Goal: Task Accomplishment & Management: Manage account settings

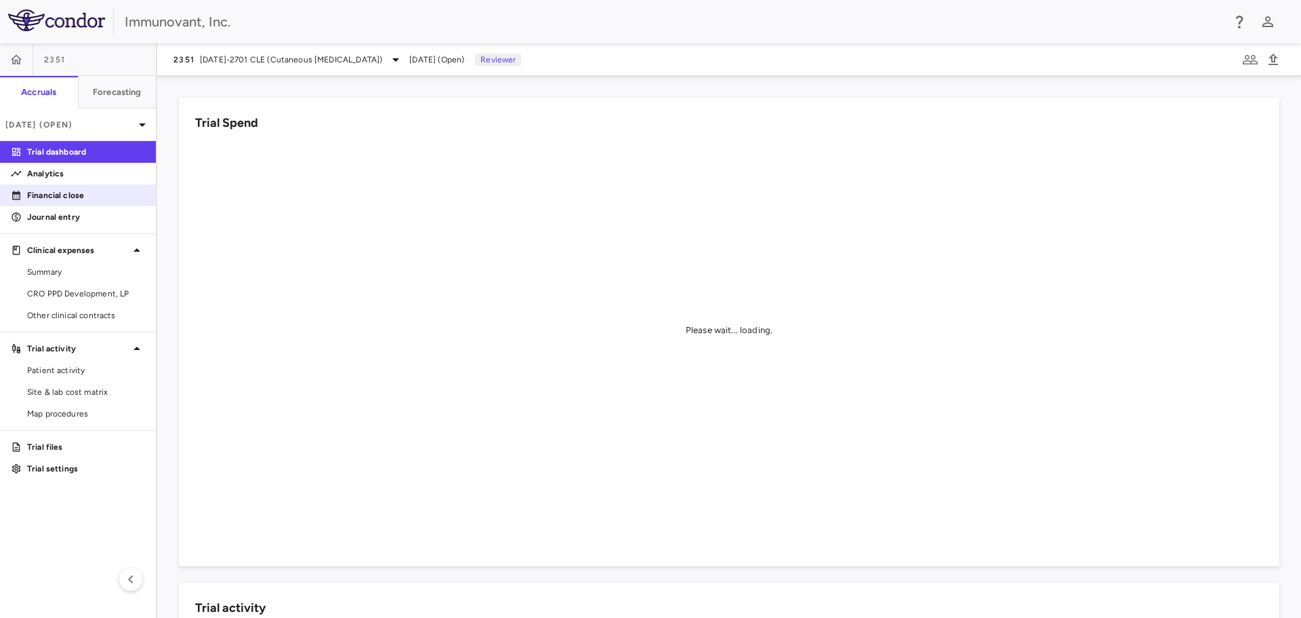
click at [58, 191] on p "Financial close" at bounding box center [86, 195] width 118 height 12
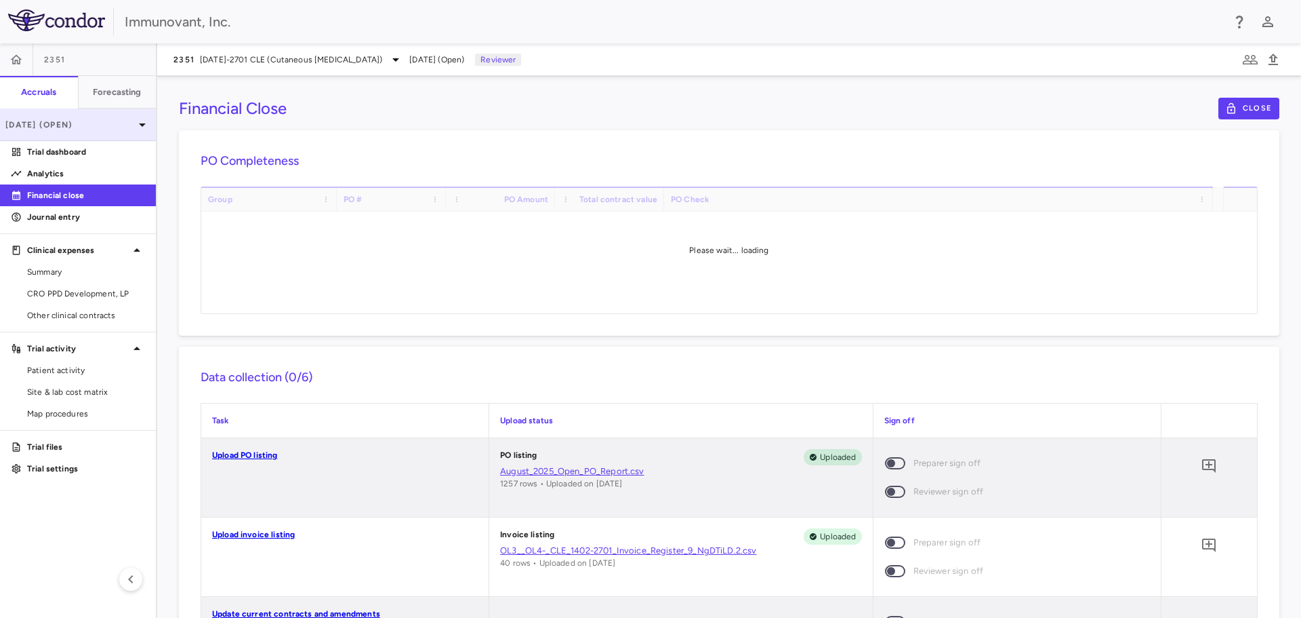
click at [79, 119] on p "Aug 2025 (Open)" at bounding box center [69, 125] width 129 height 12
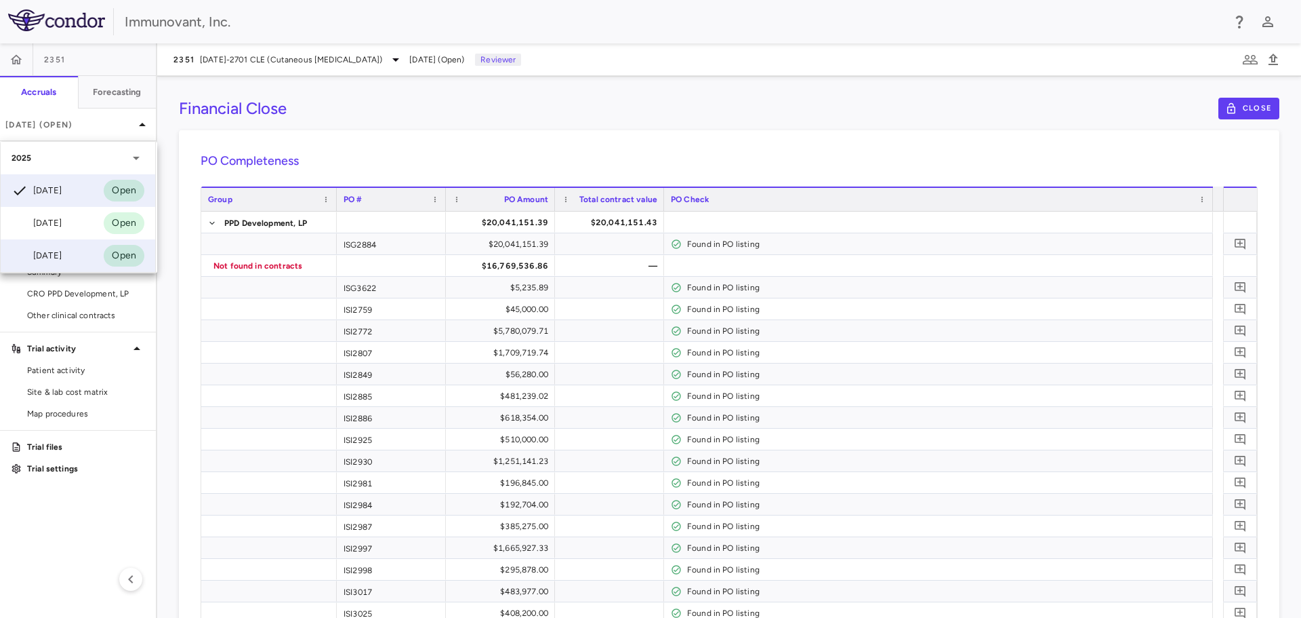
click at [60, 256] on div "[DATE]" at bounding box center [37, 255] width 50 height 16
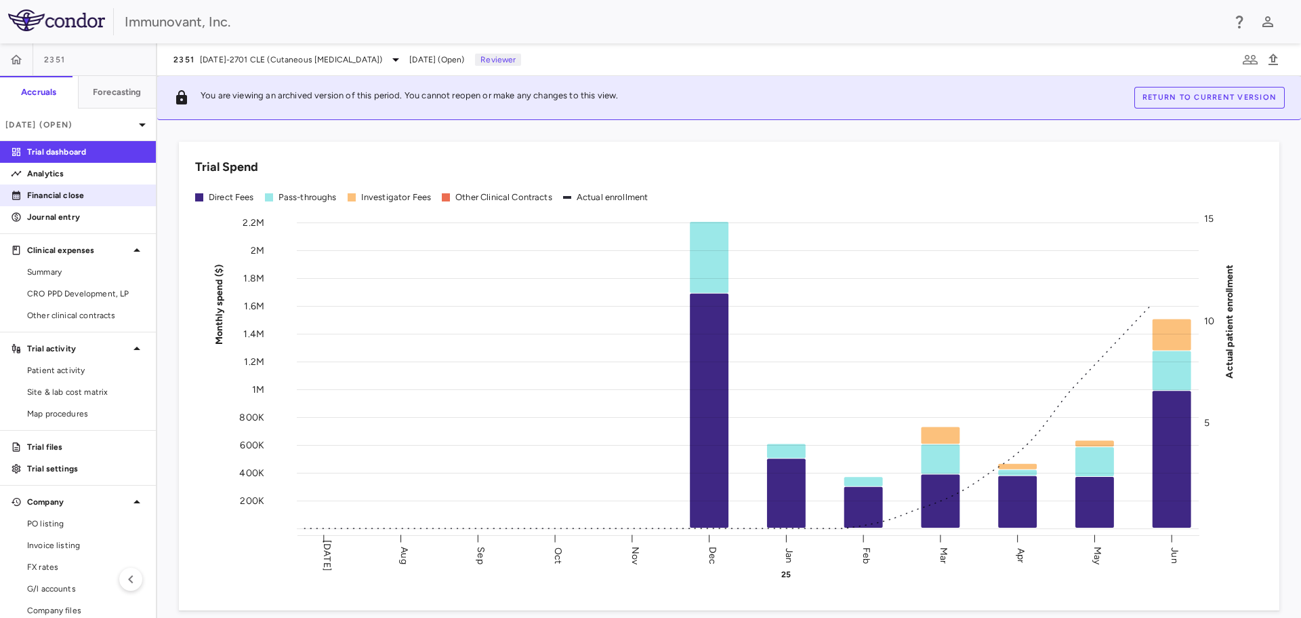
click at [75, 197] on p "Financial close" at bounding box center [86, 195] width 118 height 12
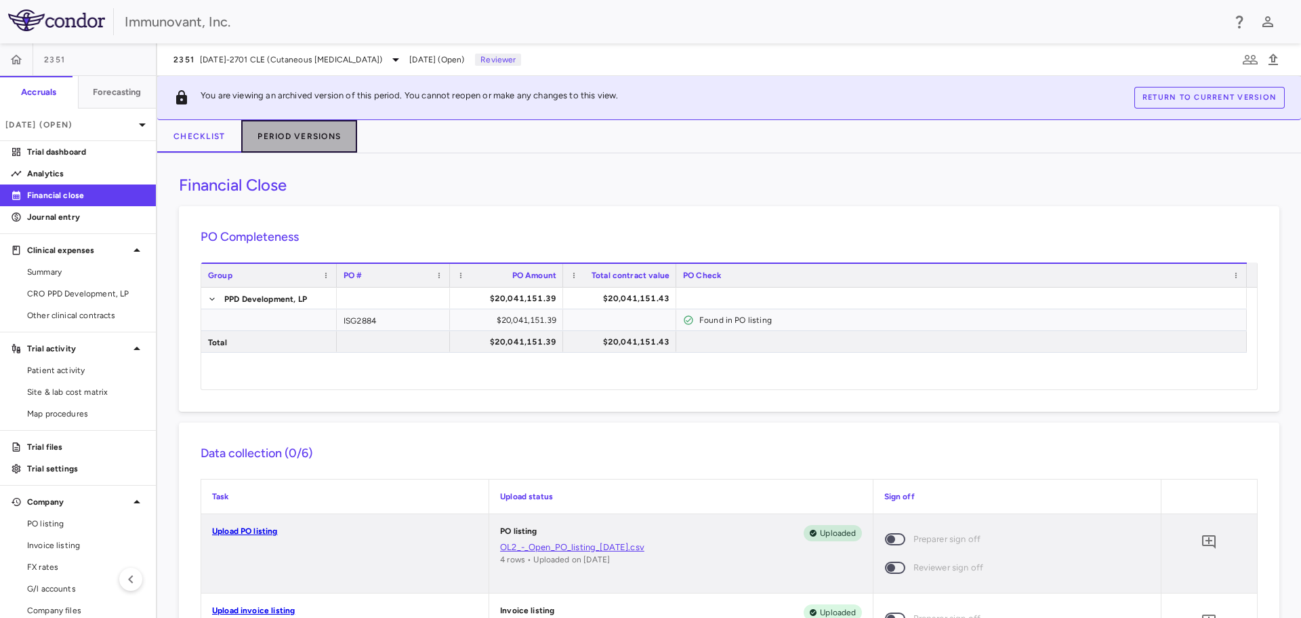
click at [319, 130] on button "Period Versions" at bounding box center [299, 136] width 116 height 33
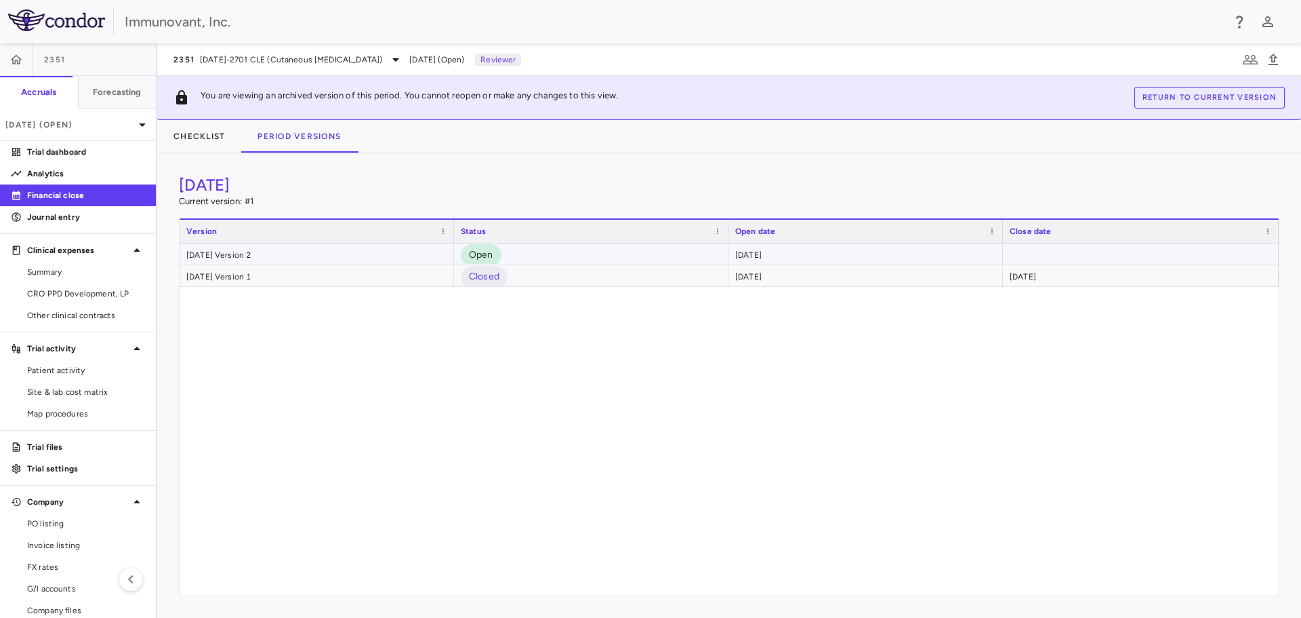
click at [317, 254] on div "June 2025 Version 2" at bounding box center [317, 253] width 275 height 21
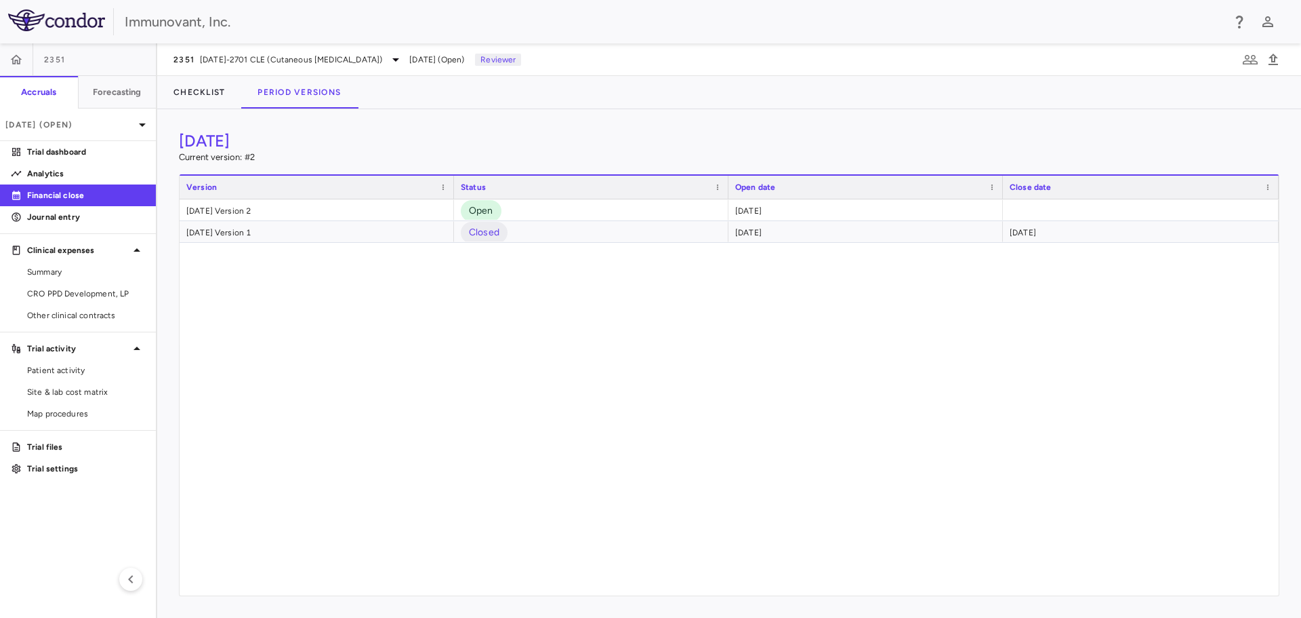
click at [68, 197] on p "Financial close" at bounding box center [86, 195] width 118 height 12
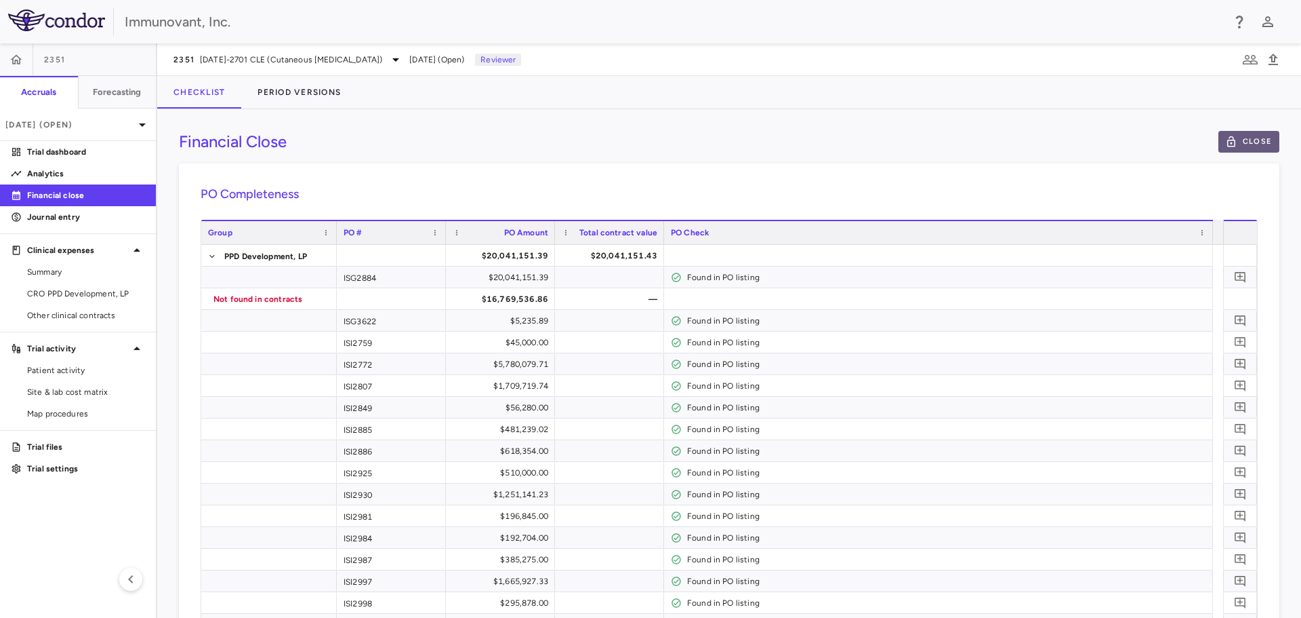
click at [1242, 142] on button "Close" at bounding box center [1249, 142] width 61 height 22
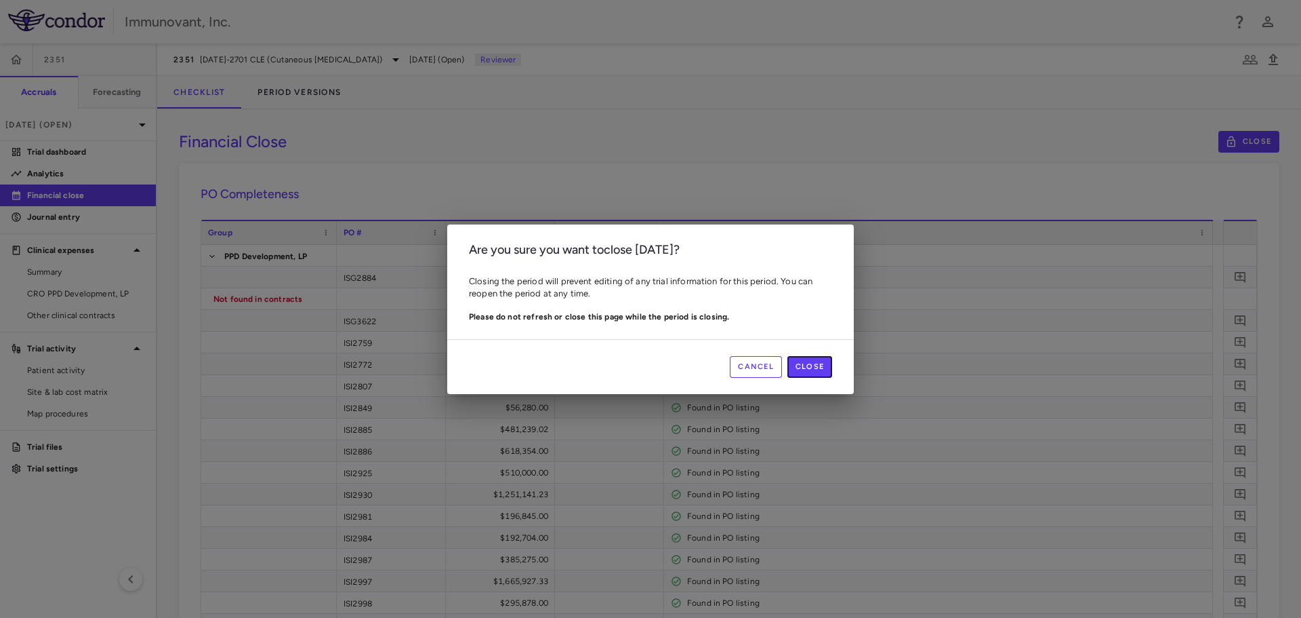
click at [807, 360] on button "Close" at bounding box center [810, 367] width 45 height 22
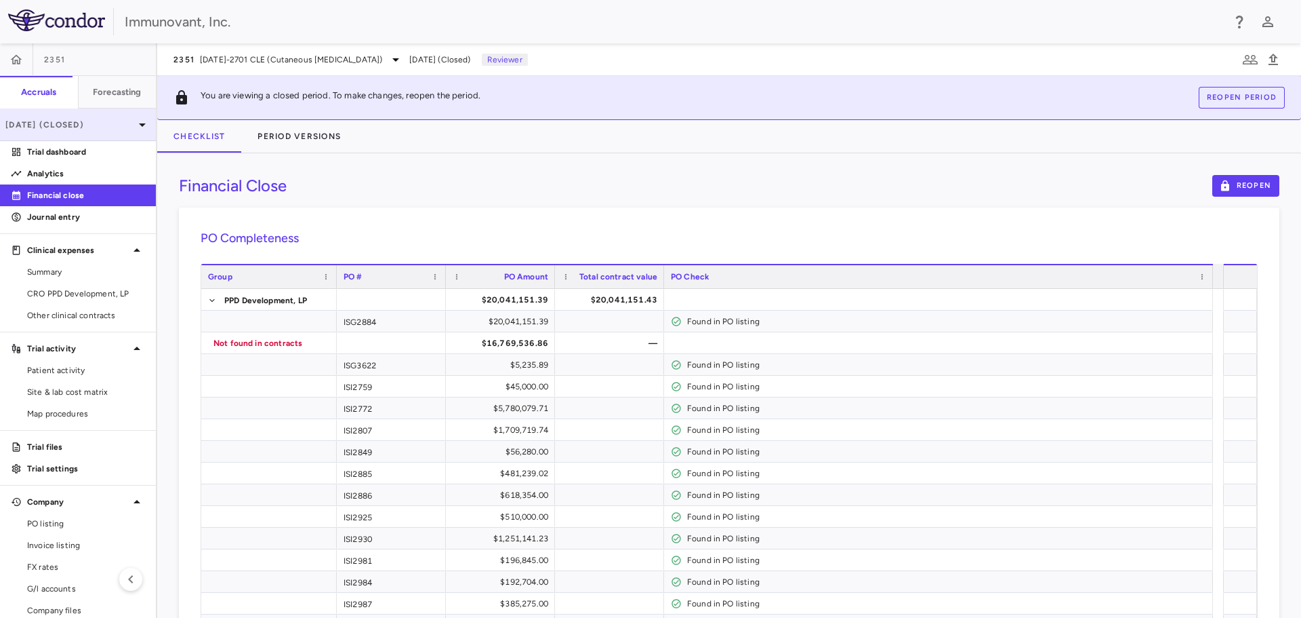
click at [92, 125] on p "Jun 2025 (Closed)" at bounding box center [69, 125] width 129 height 12
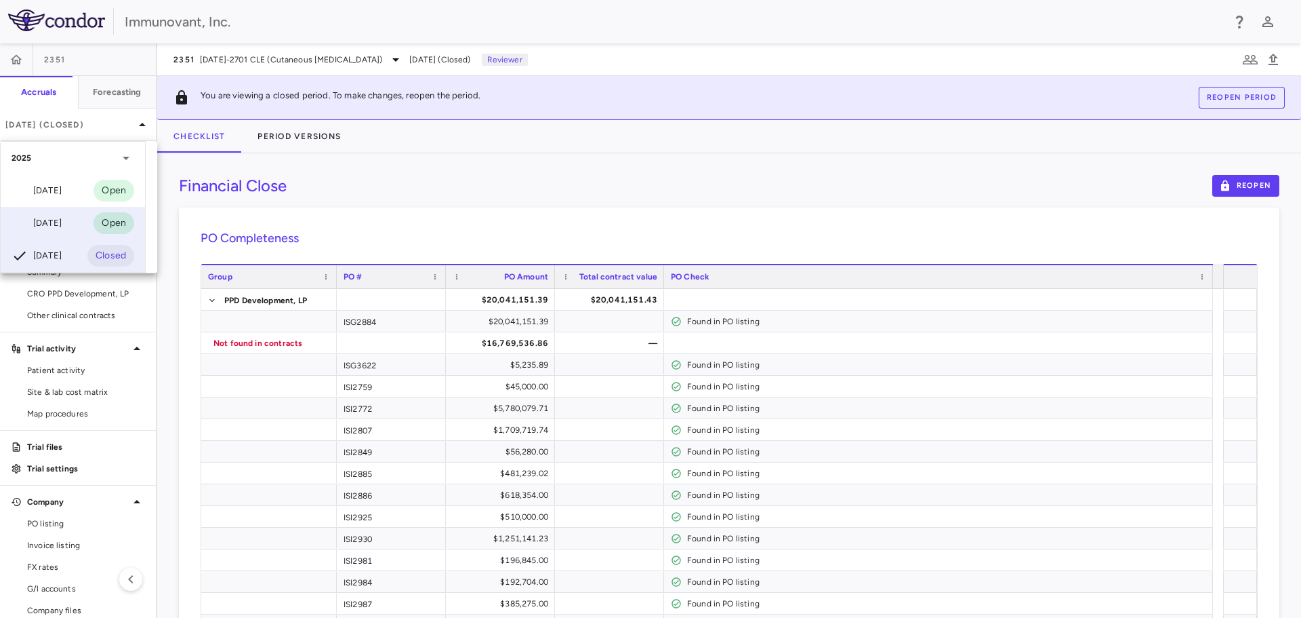
click at [80, 222] on div "Jul 2025 Open" at bounding box center [73, 223] width 144 height 33
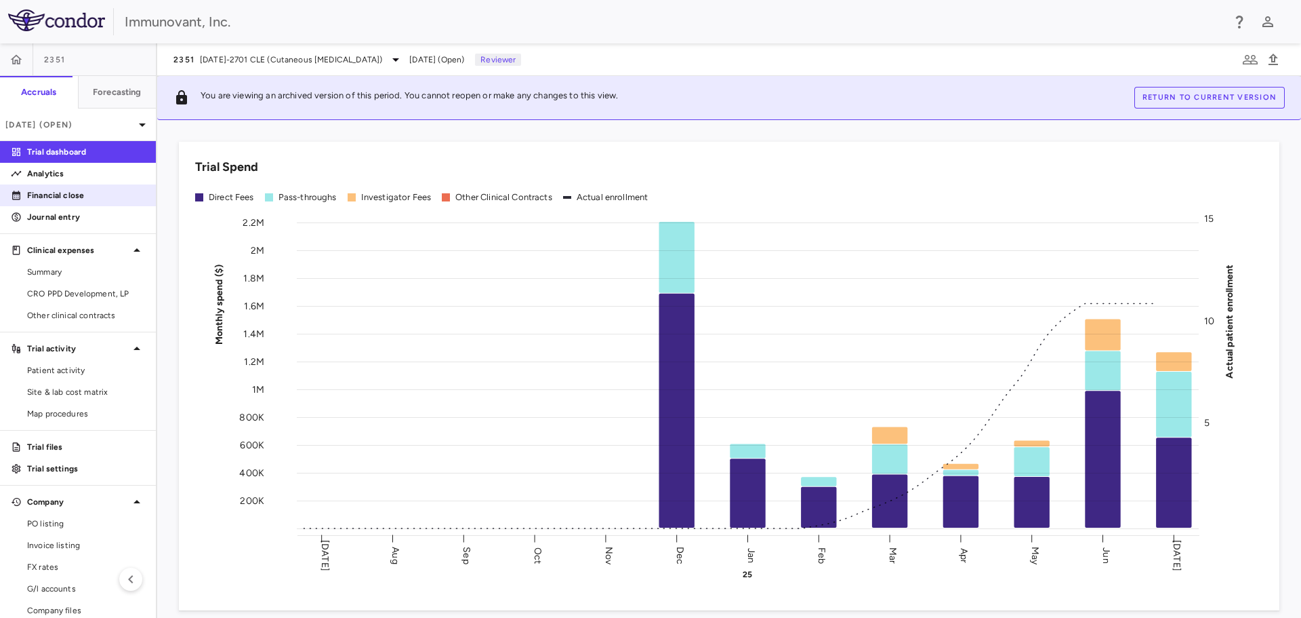
click at [72, 186] on link "Financial close" at bounding box center [78, 195] width 156 height 20
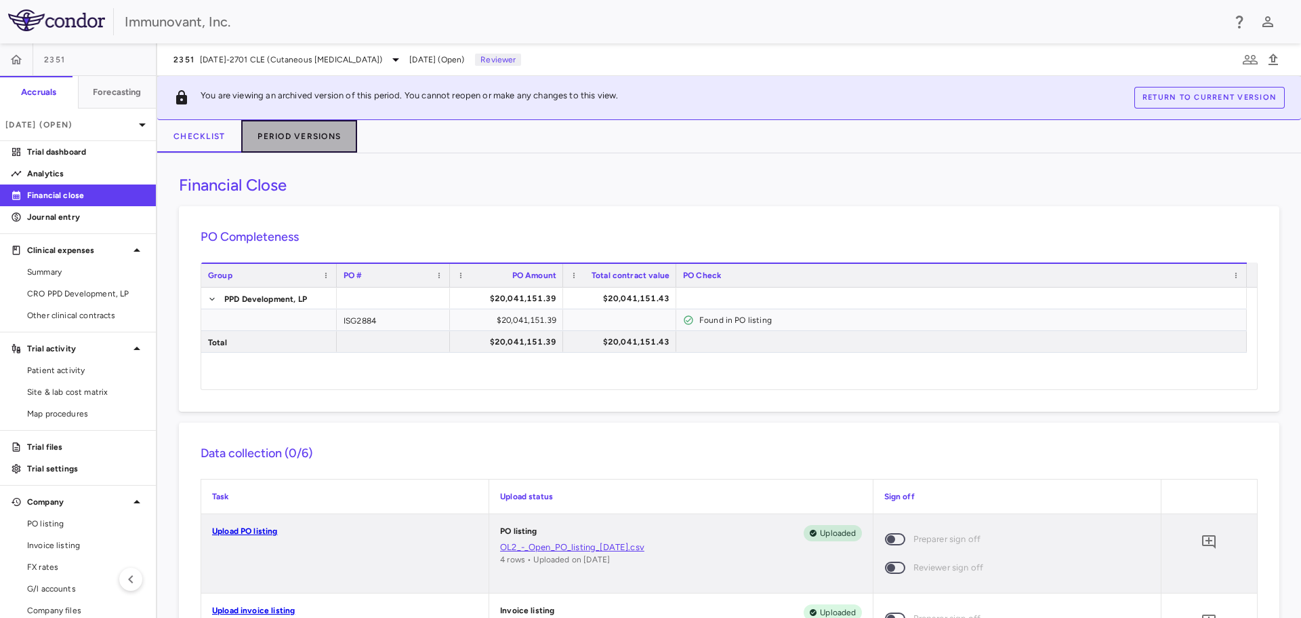
click at [297, 128] on button "Period Versions" at bounding box center [299, 136] width 116 height 33
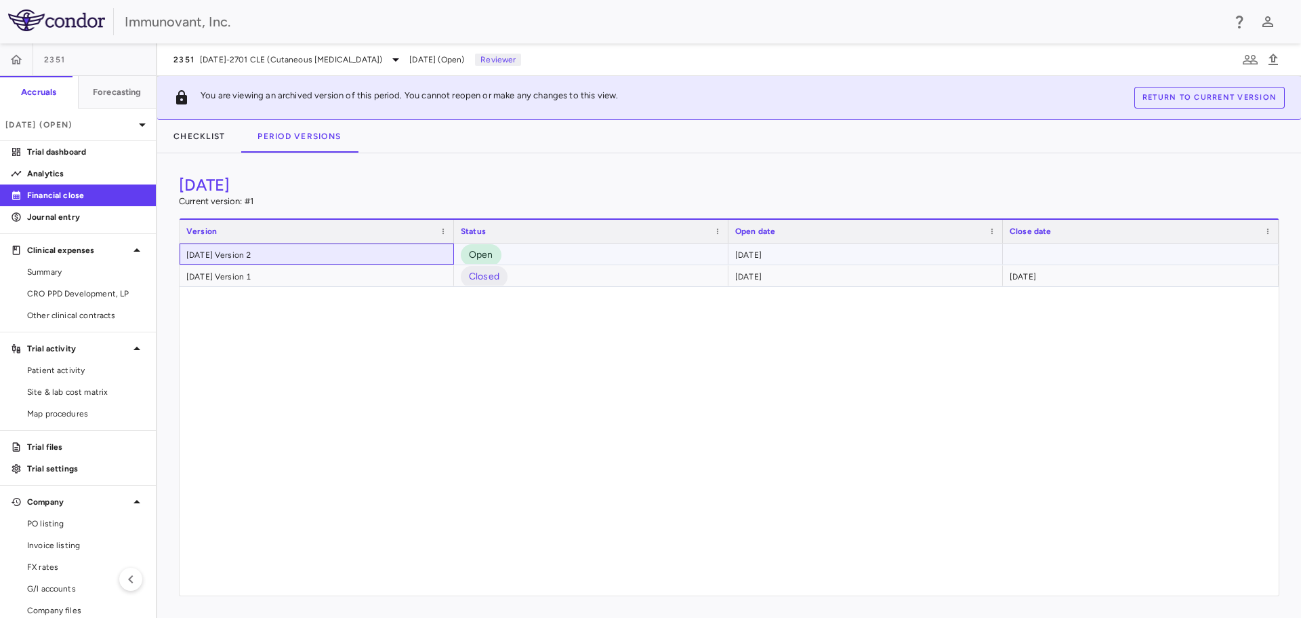
click at [399, 247] on div "July 2025 Version 2" at bounding box center [317, 253] width 275 height 21
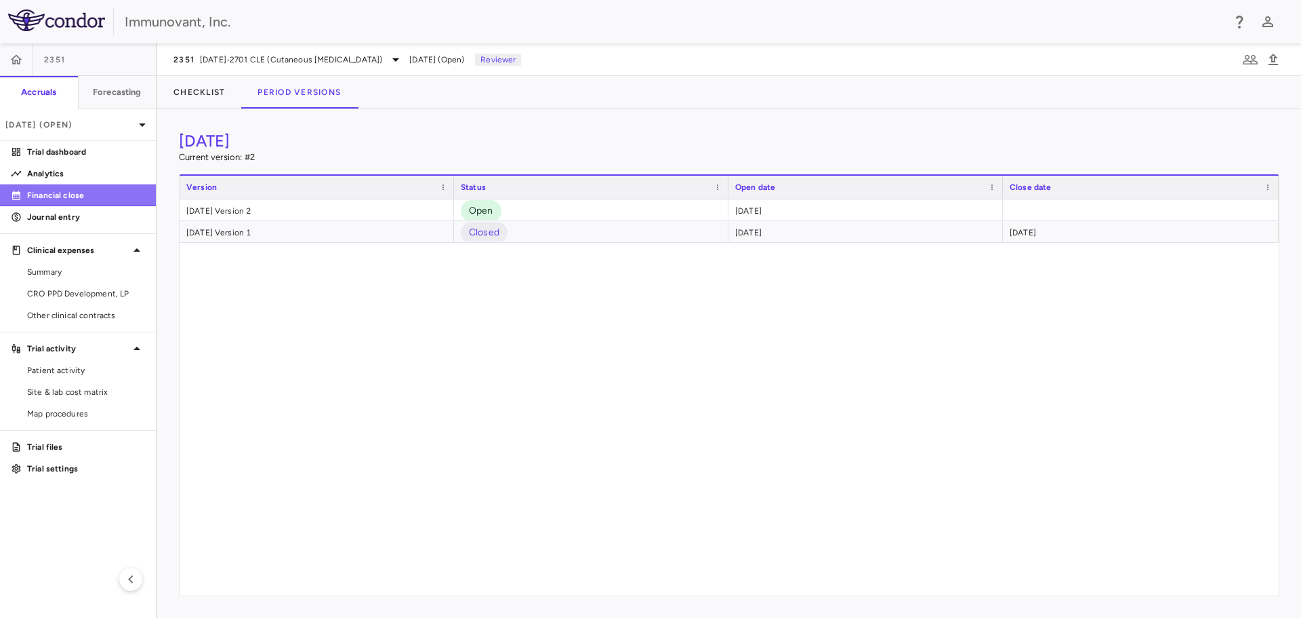
click at [102, 193] on p "Financial close" at bounding box center [86, 195] width 118 height 12
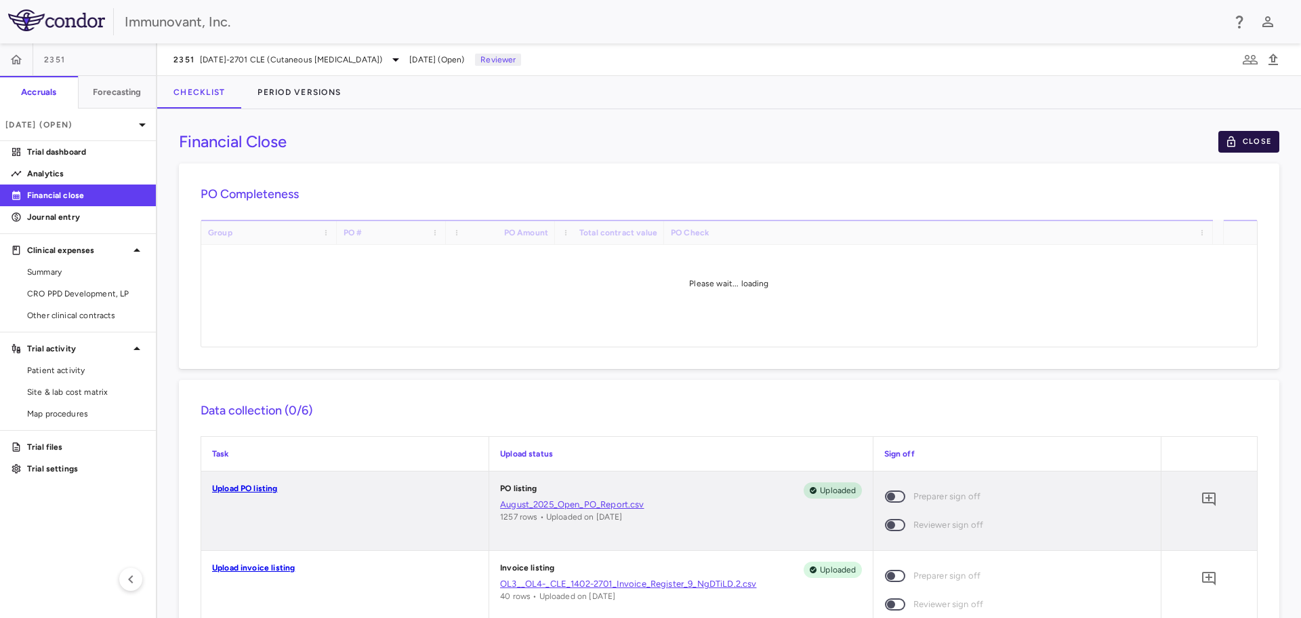
click at [1230, 138] on button "Close" at bounding box center [1249, 142] width 61 height 22
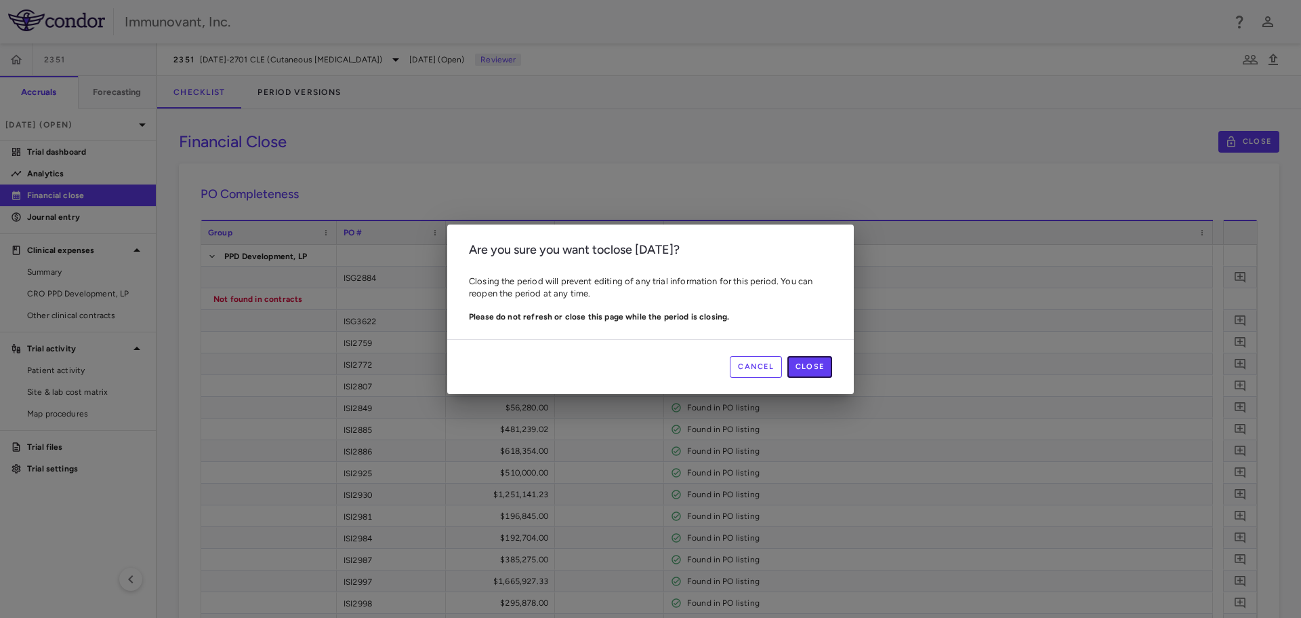
click at [819, 365] on button "Close" at bounding box center [810, 367] width 45 height 22
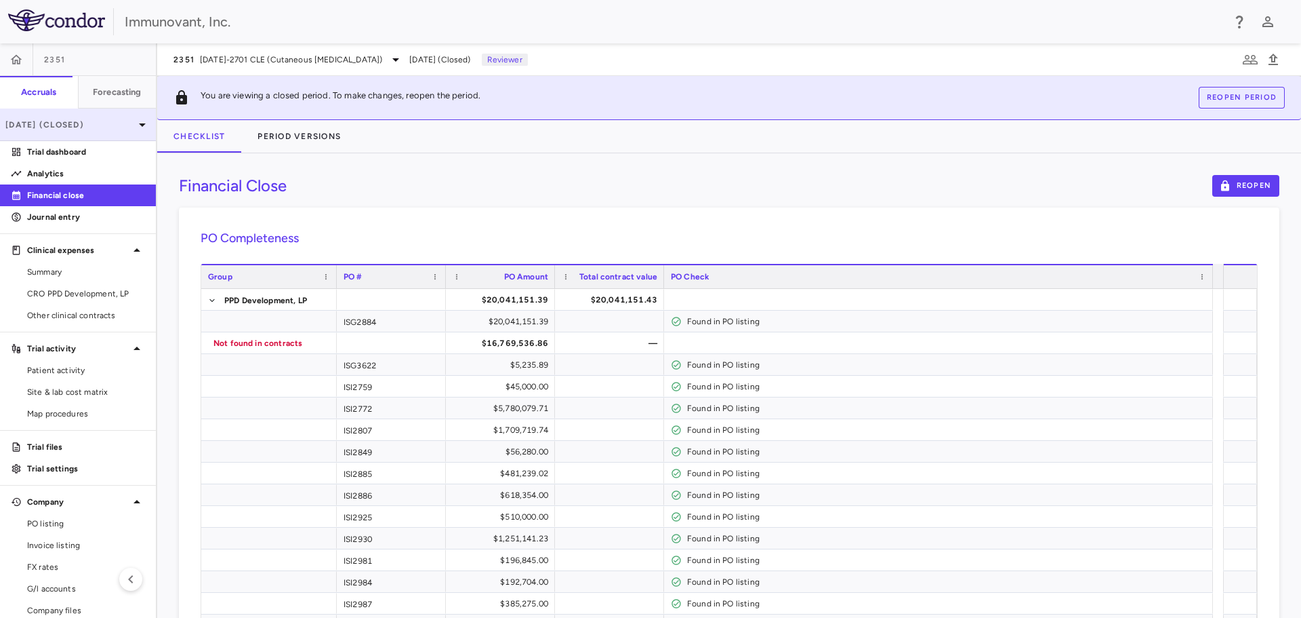
click at [58, 121] on p "Jul 2025 (Closed)" at bounding box center [69, 125] width 129 height 12
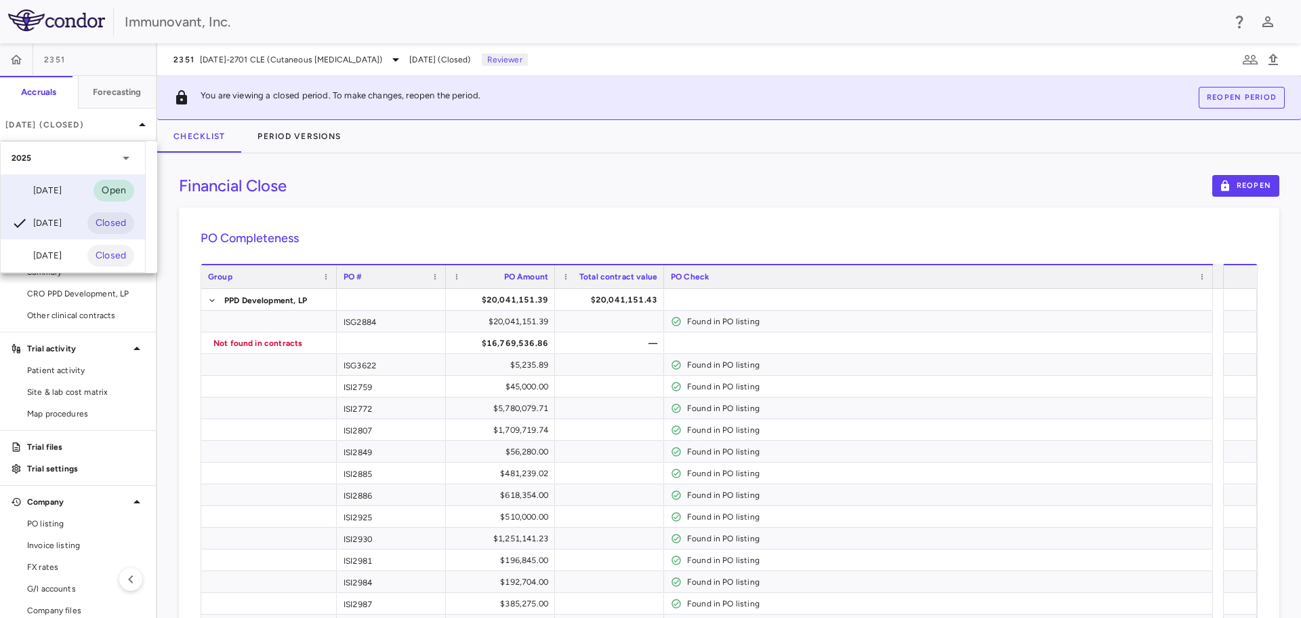
click at [59, 188] on div "Aug 2025" at bounding box center [37, 190] width 50 height 16
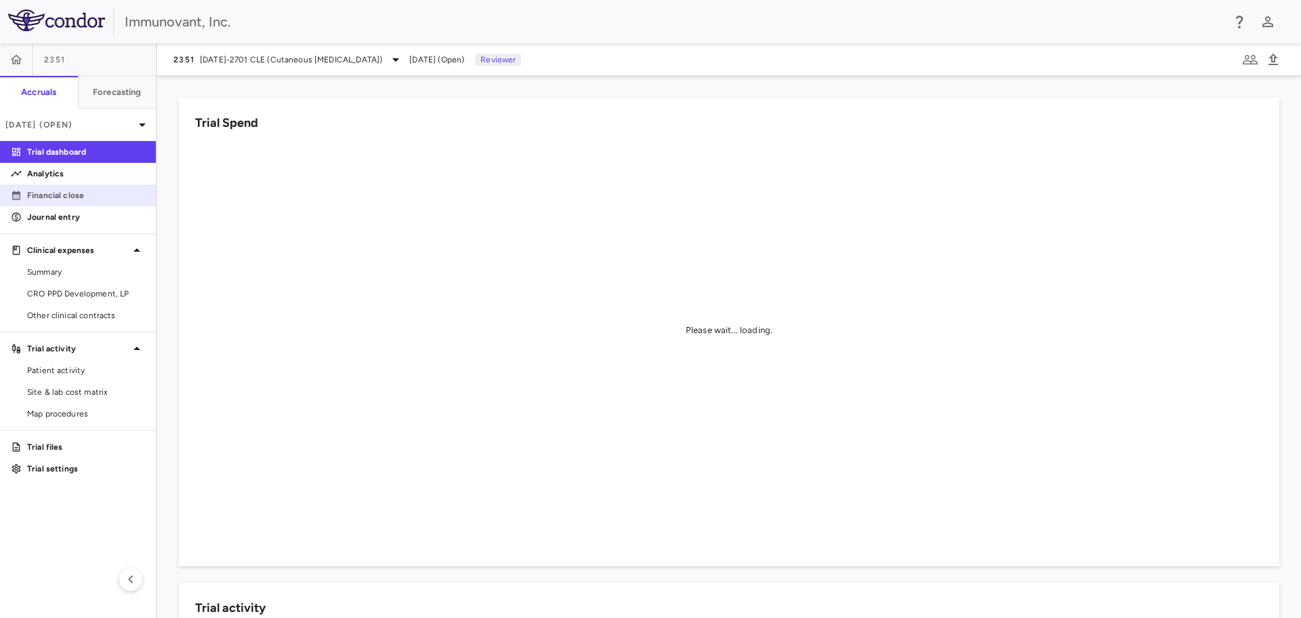
click at [59, 204] on link "Financial close" at bounding box center [78, 195] width 156 height 20
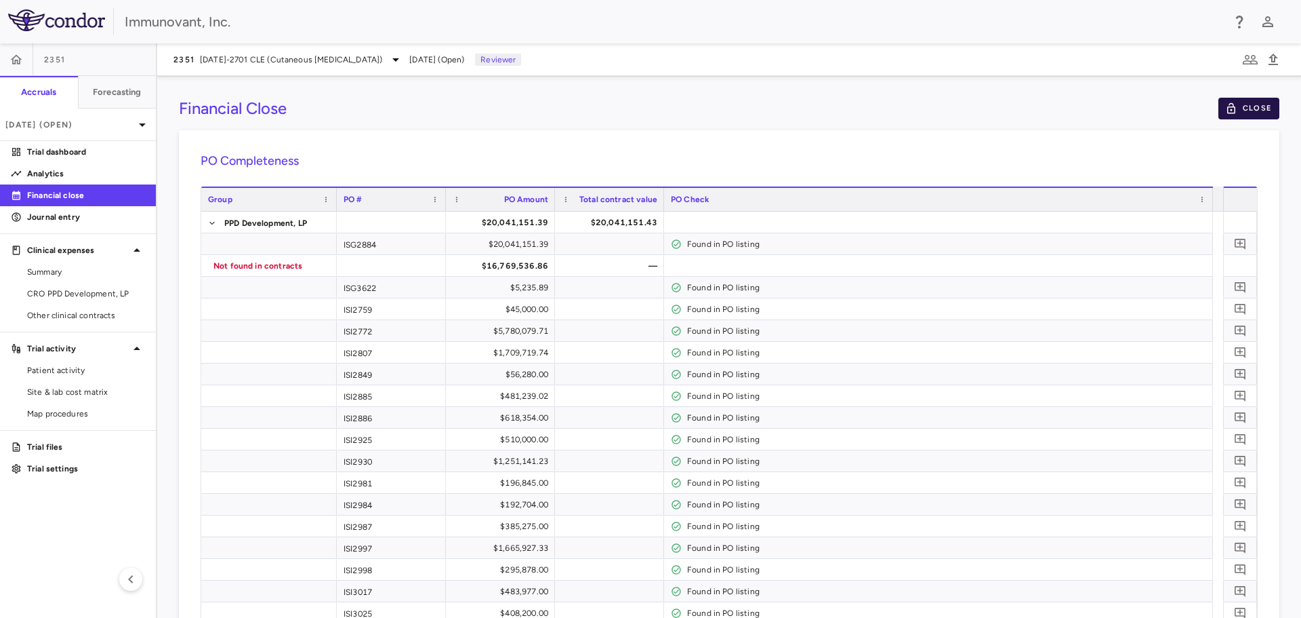
click at [1230, 106] on button "Close" at bounding box center [1249, 109] width 61 height 22
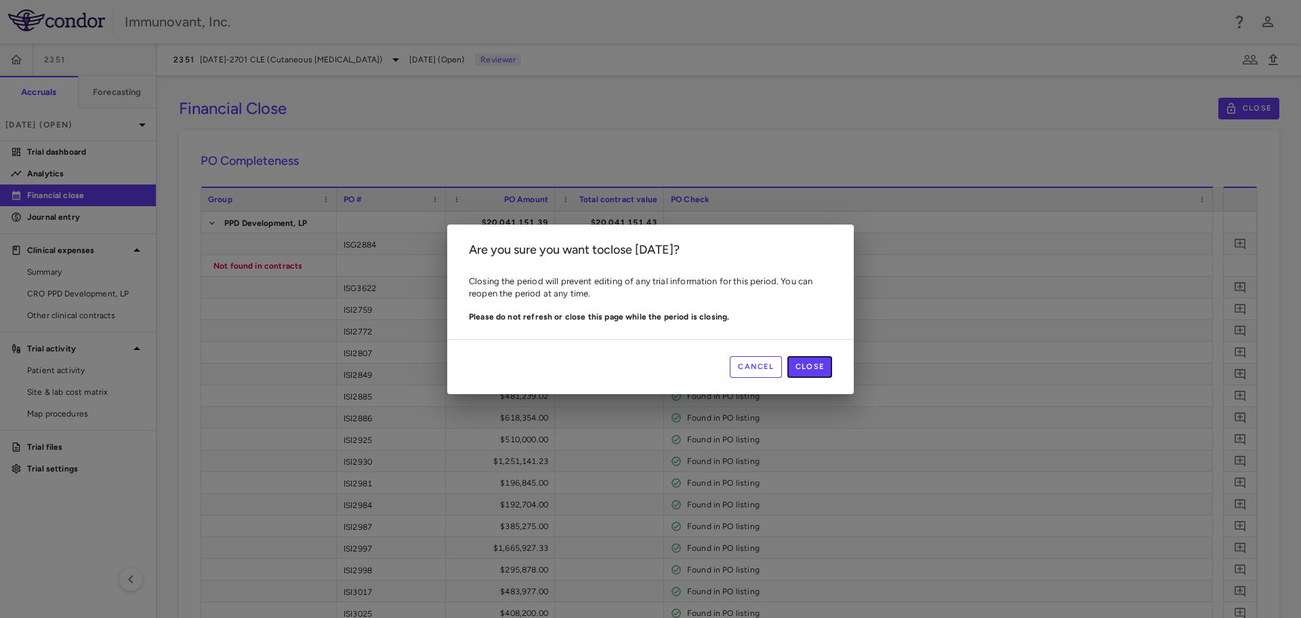
click at [806, 360] on button "Close" at bounding box center [810, 367] width 45 height 22
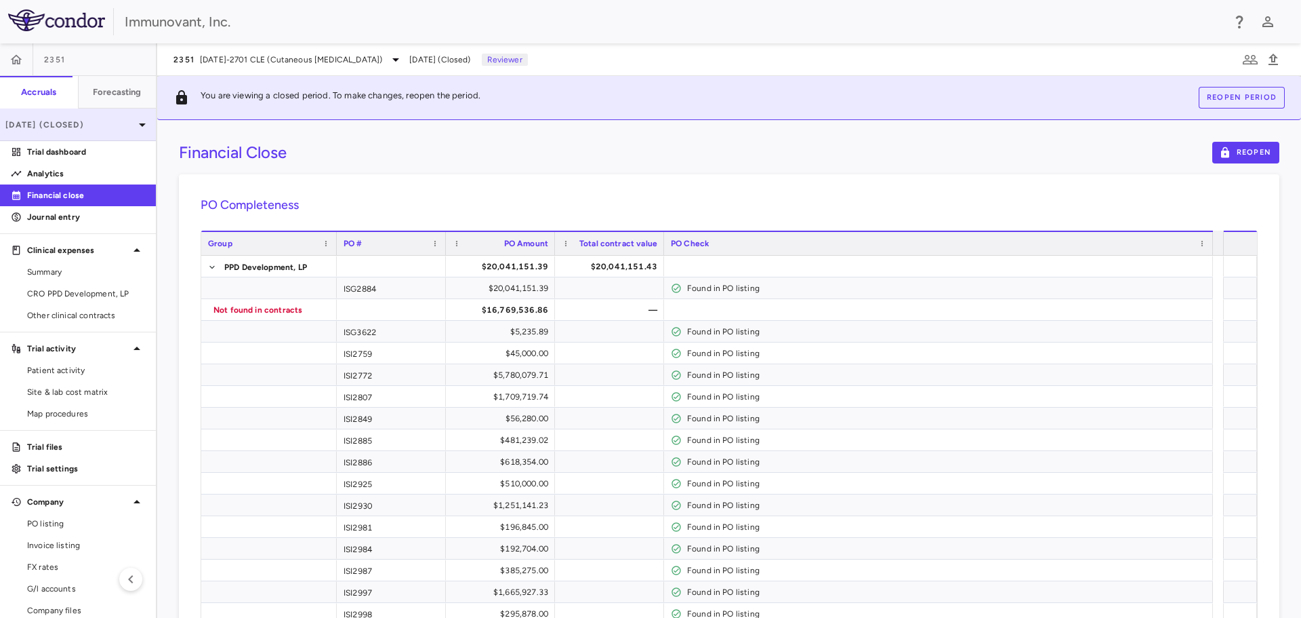
click at [134, 117] on icon at bounding box center [142, 125] width 16 height 16
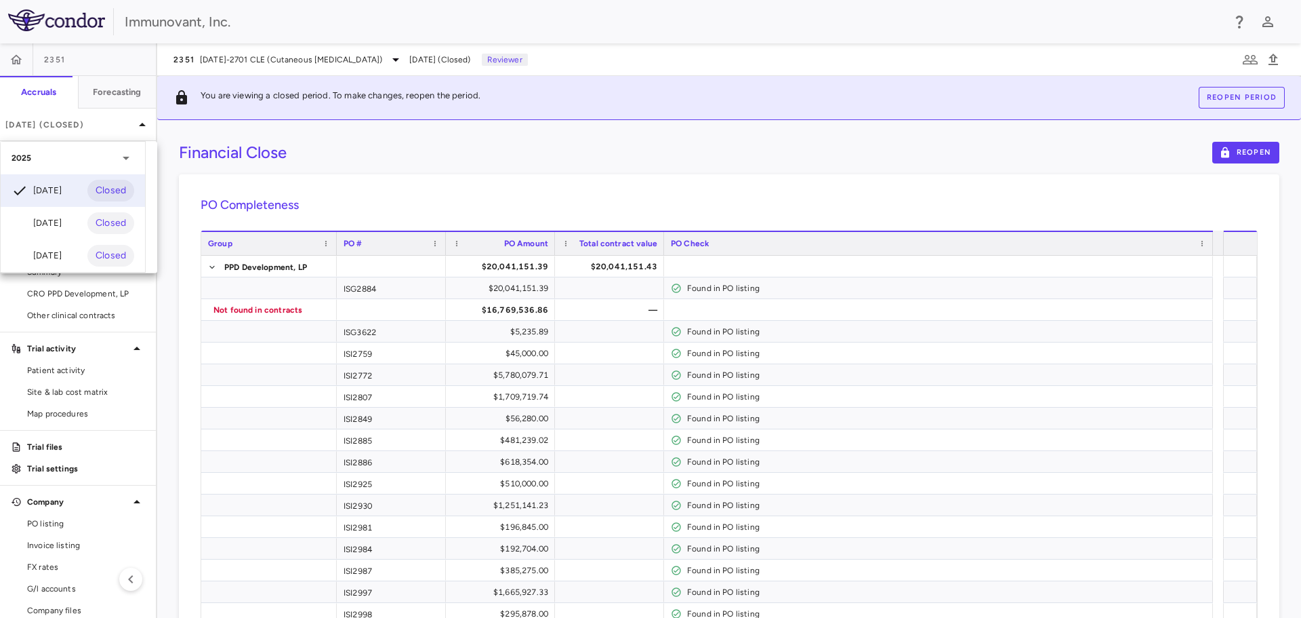
click at [77, 123] on div at bounding box center [650, 309] width 1301 height 618
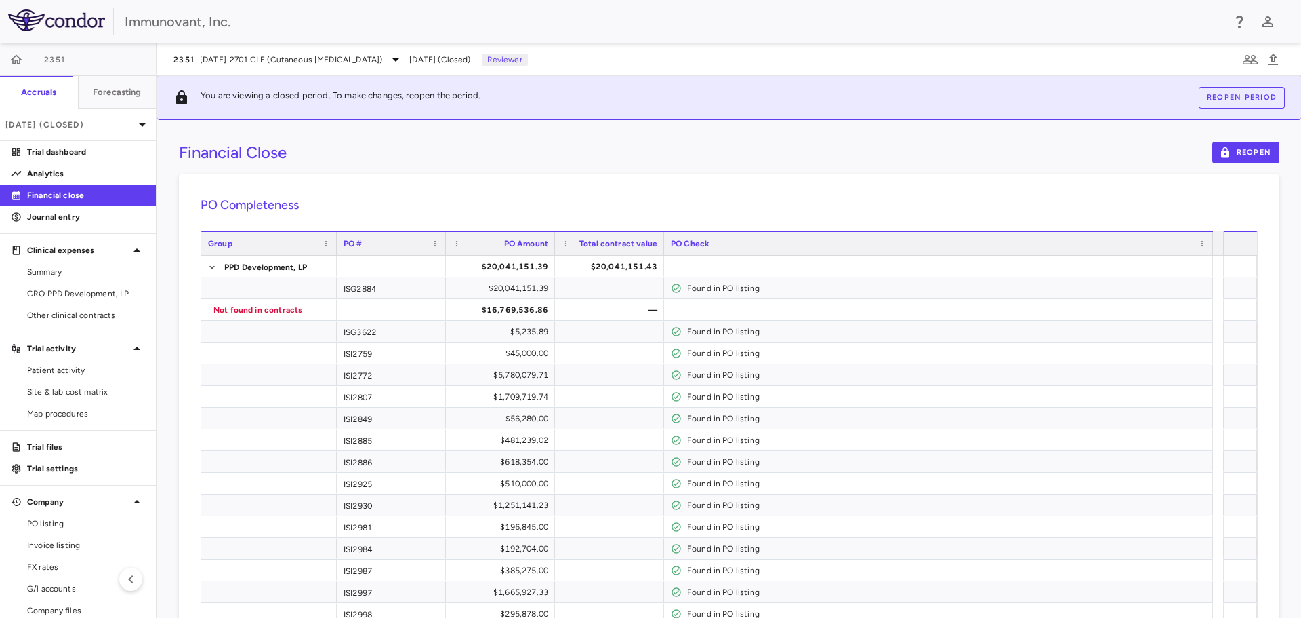
click at [434, 156] on div "Financial Close Reopen" at bounding box center [729, 153] width 1101 height 22
click at [121, 127] on p "[DATE] (Closed)" at bounding box center [69, 125] width 129 height 12
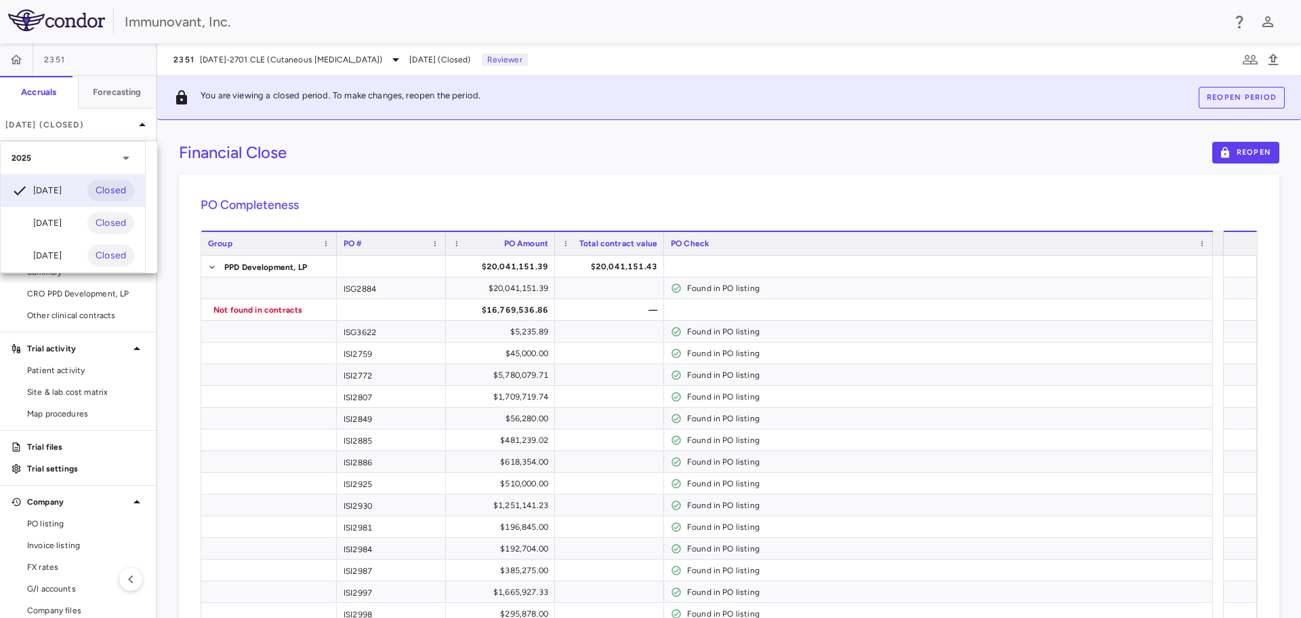
click at [130, 159] on icon at bounding box center [126, 158] width 16 height 16
click at [127, 159] on icon at bounding box center [125, 158] width 3 height 7
click at [132, 126] on div at bounding box center [650, 309] width 1301 height 618
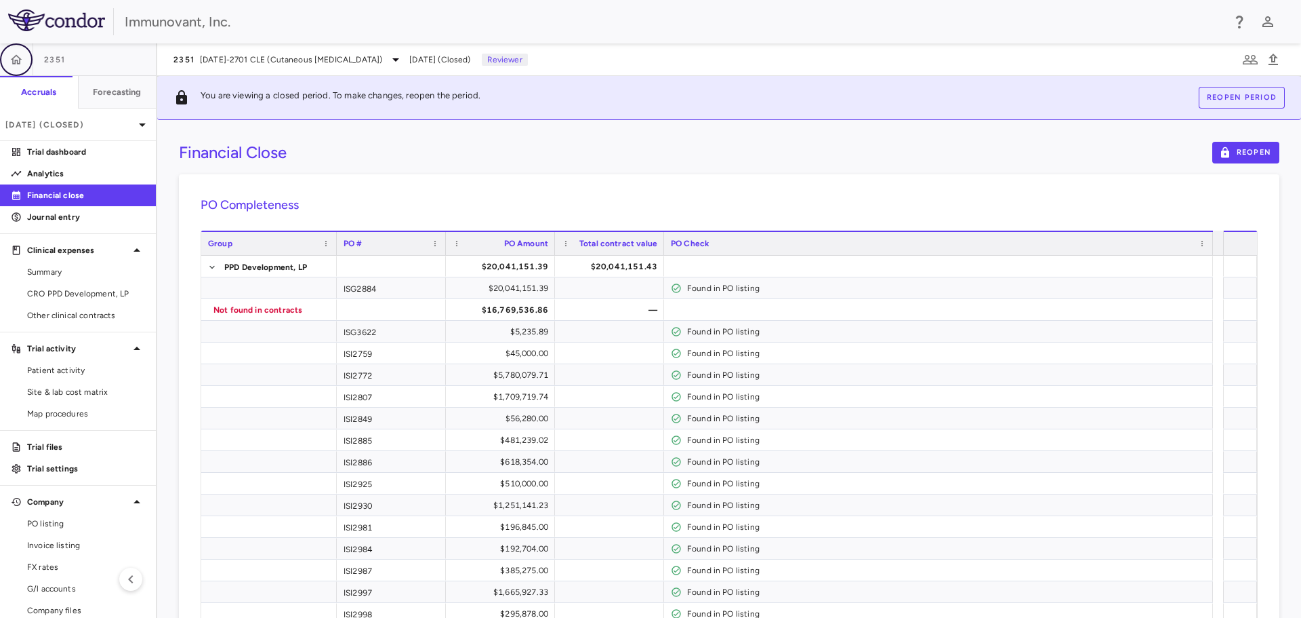
click at [16, 55] on icon "button" at bounding box center [17, 58] width 12 height 9
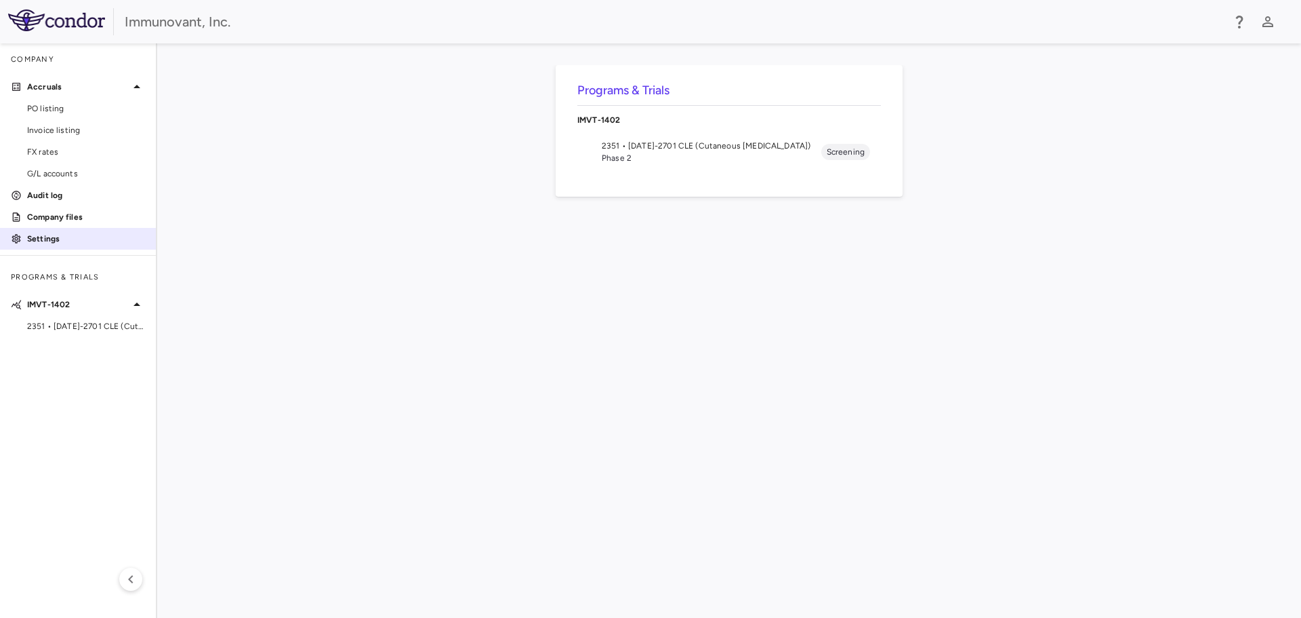
click at [88, 230] on link "Settings" at bounding box center [78, 238] width 156 height 20
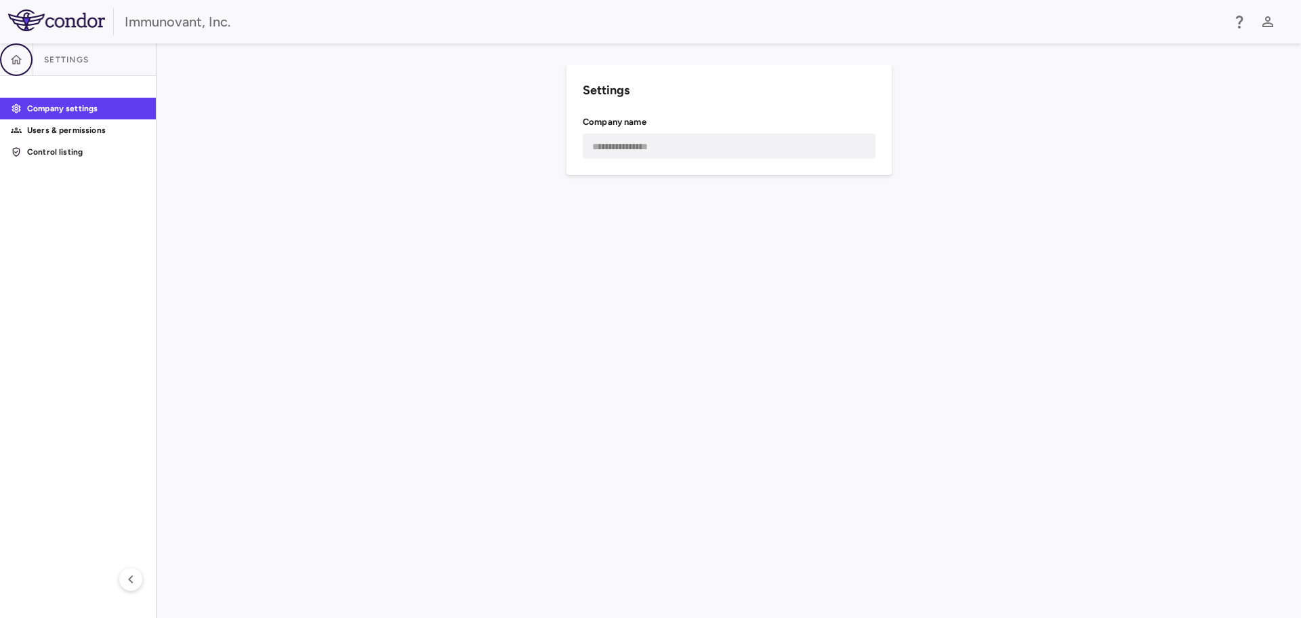
click at [13, 68] on button "button" at bounding box center [16, 59] width 33 height 33
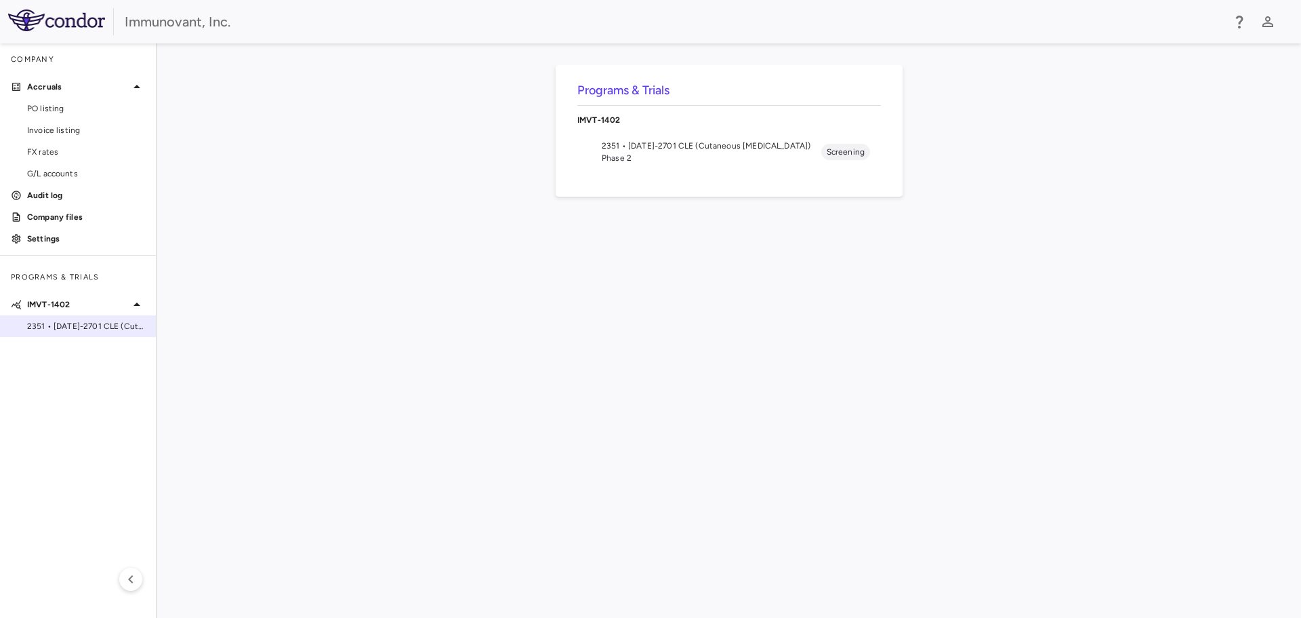
click at [47, 326] on span "2351 • 1402-2701 CLE (Cutaneous Lupus Erythematosus)" at bounding box center [86, 326] width 118 height 12
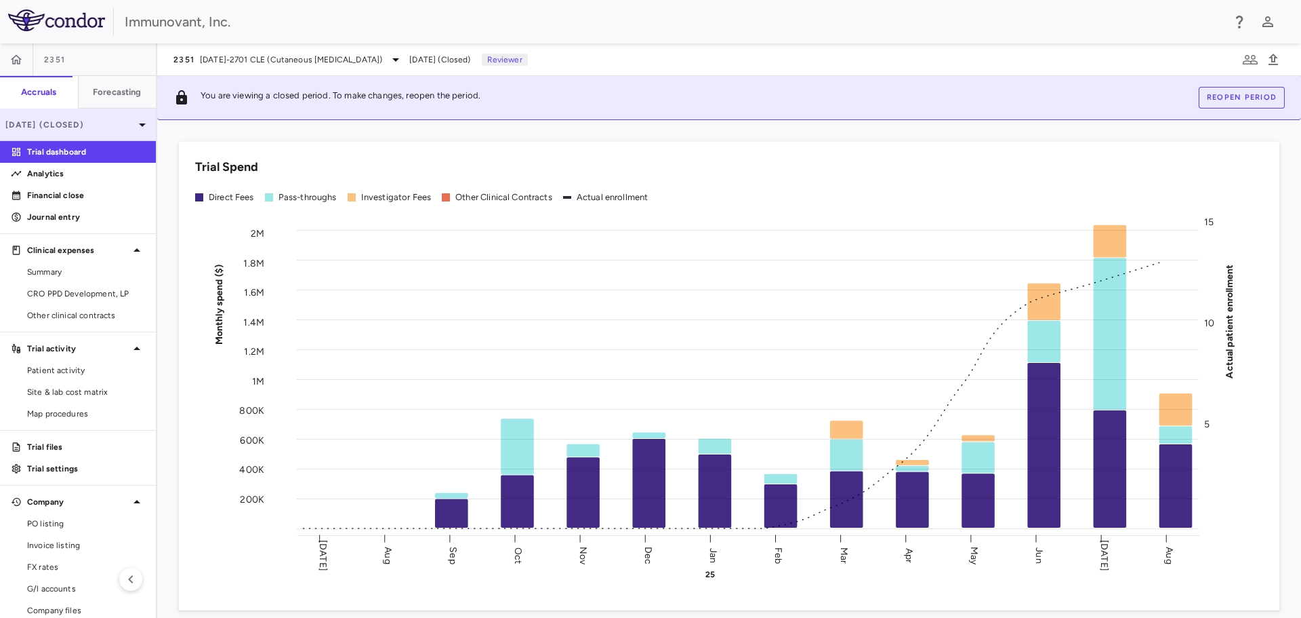
click at [134, 125] on icon at bounding box center [142, 125] width 16 height 16
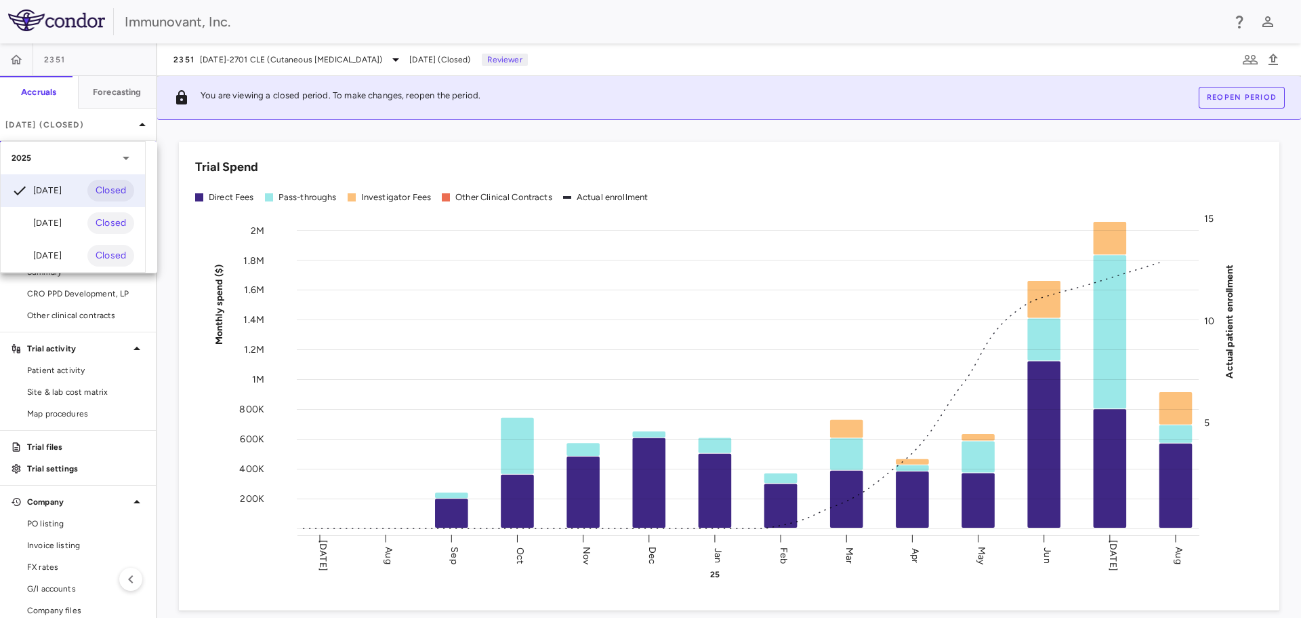
click at [279, 127] on div at bounding box center [650, 309] width 1301 height 618
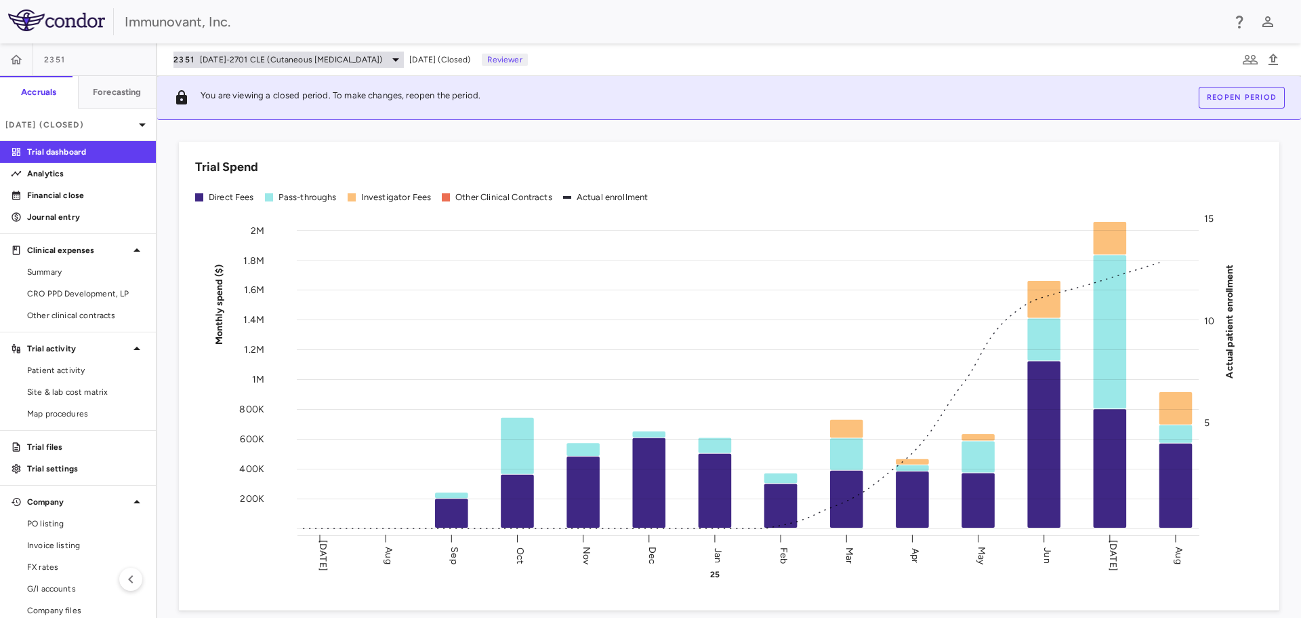
click at [400, 58] on icon at bounding box center [396, 60] width 16 height 16
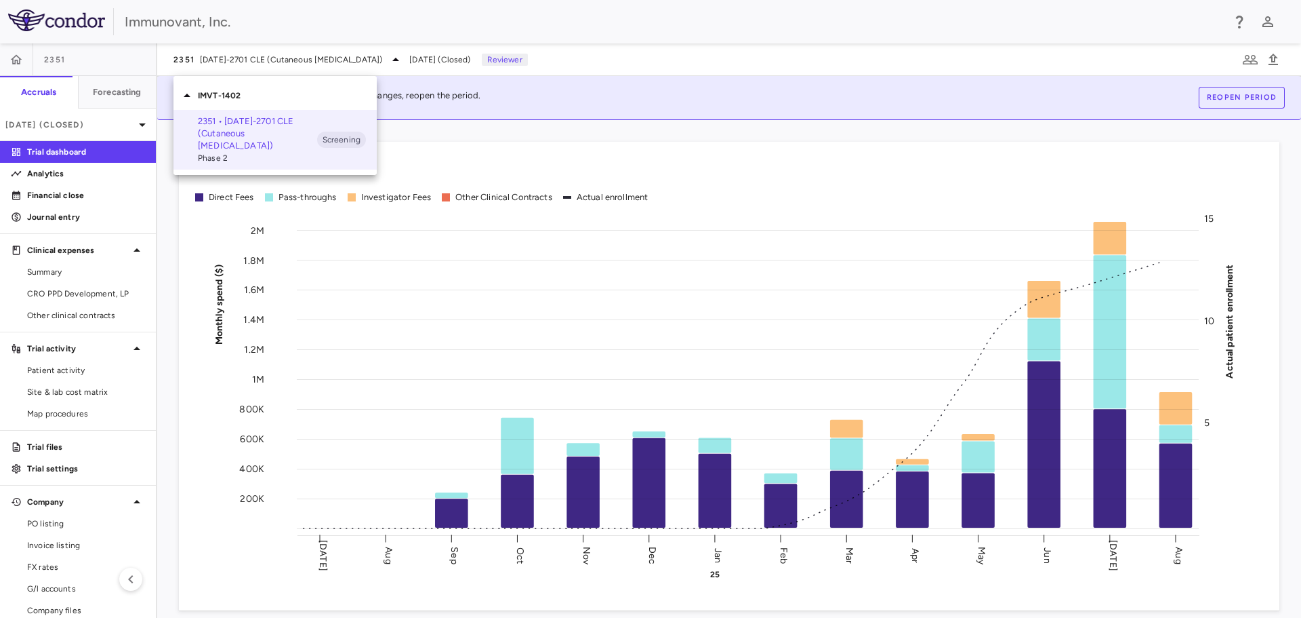
click at [403, 58] on div at bounding box center [650, 309] width 1301 height 618
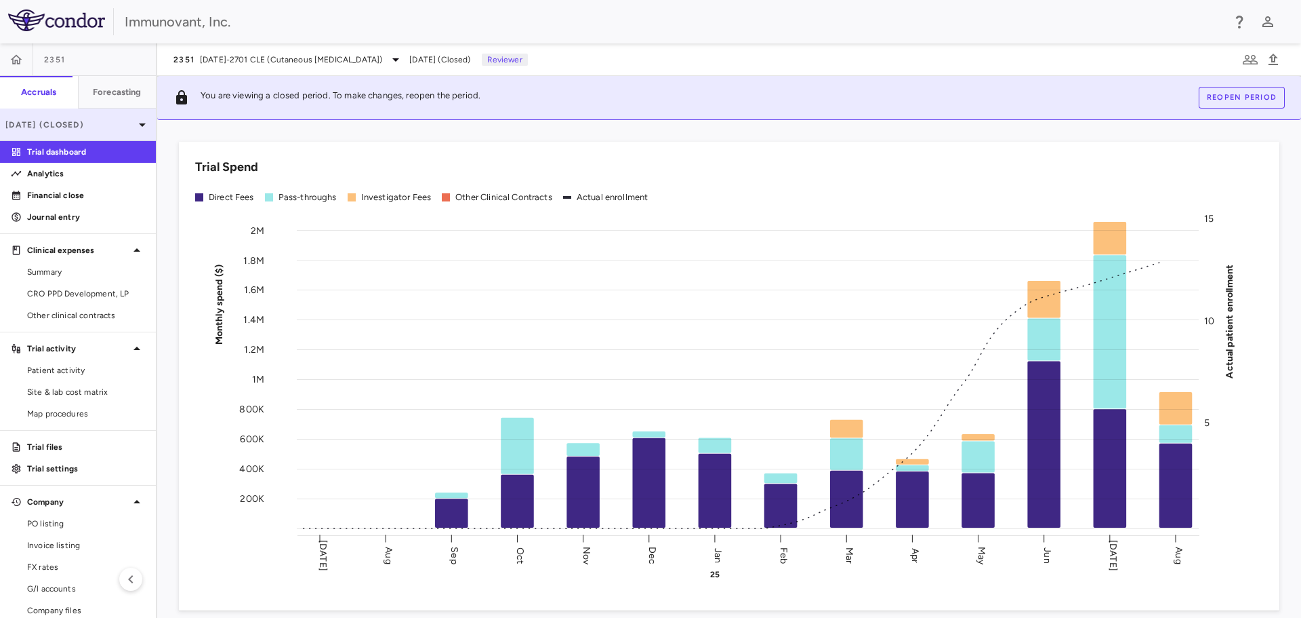
click at [140, 126] on icon at bounding box center [142, 125] width 16 height 16
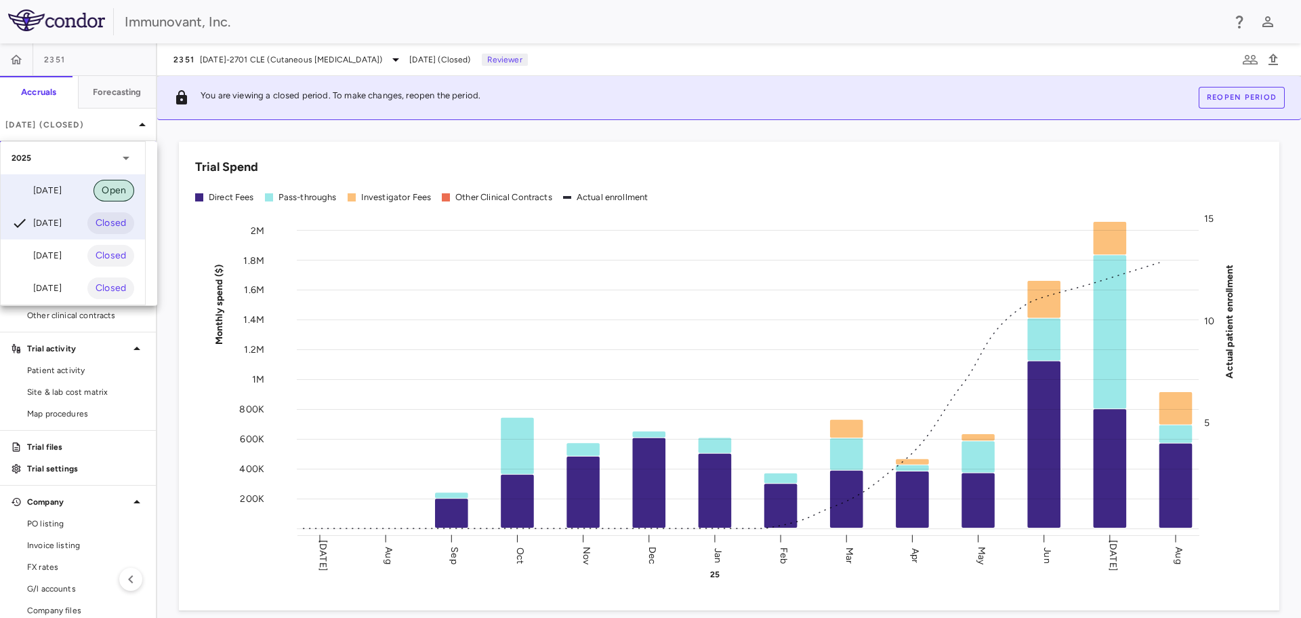
click at [111, 186] on span "Open" at bounding box center [114, 190] width 41 height 15
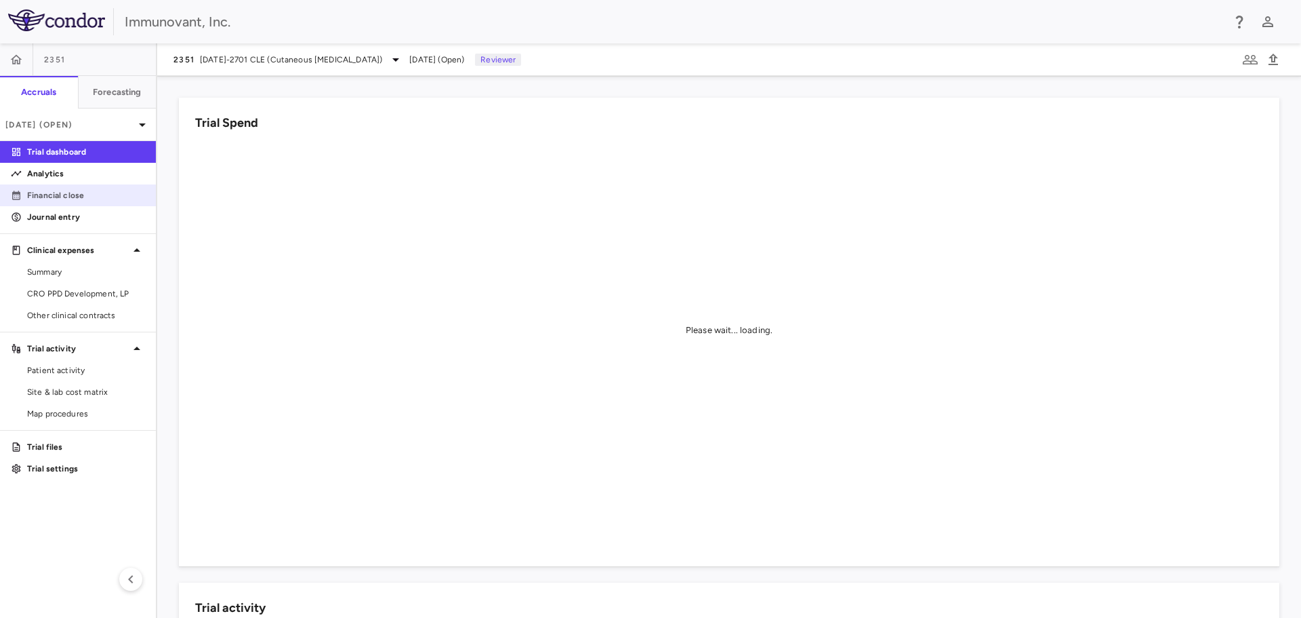
click at [64, 195] on p "Financial close" at bounding box center [86, 195] width 118 height 12
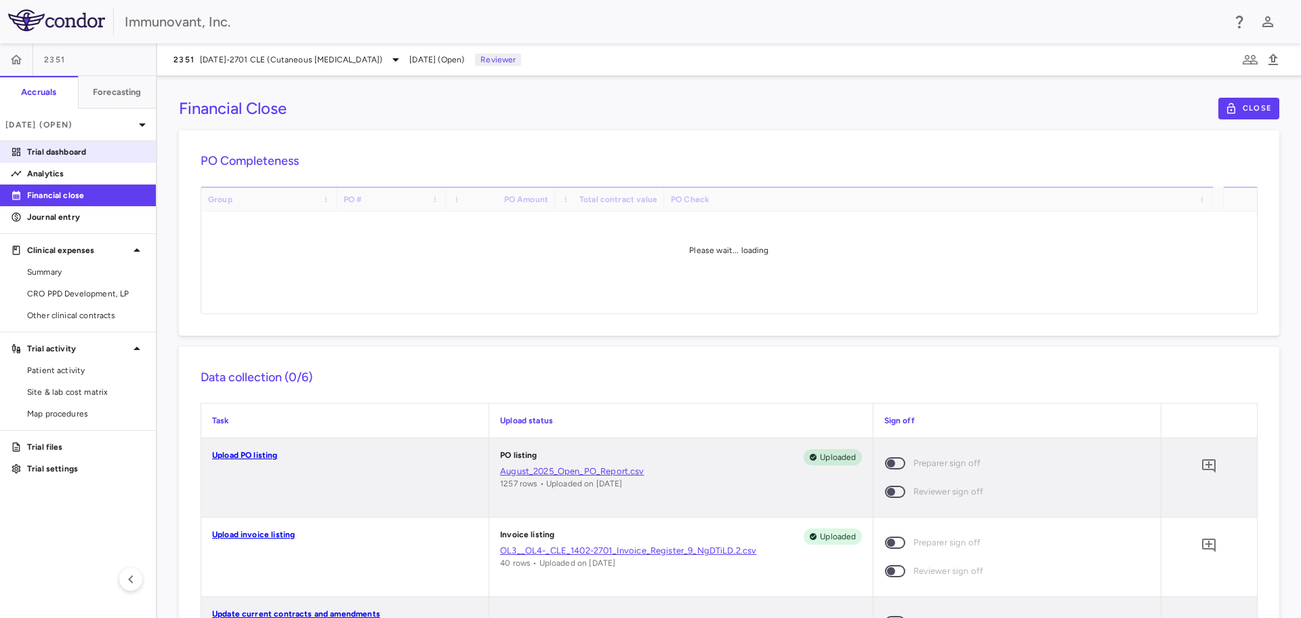
click at [45, 150] on p "Trial dashboard" at bounding box center [86, 152] width 118 height 12
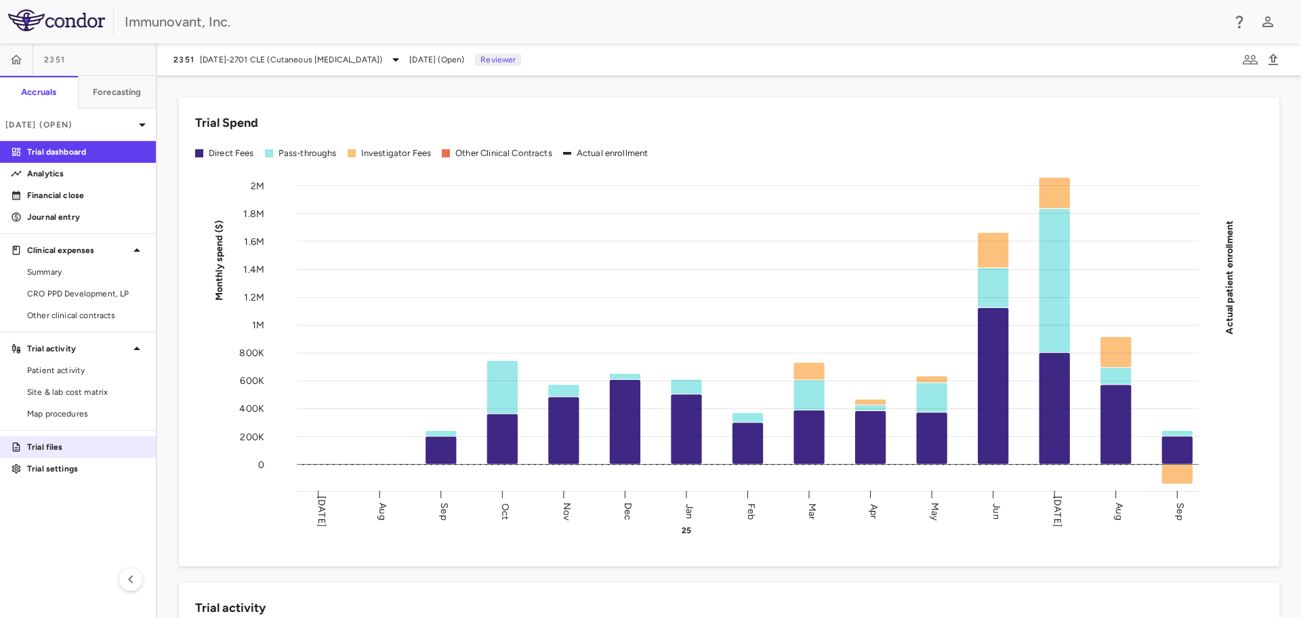
click at [43, 441] on p "Trial files" at bounding box center [86, 447] width 118 height 12
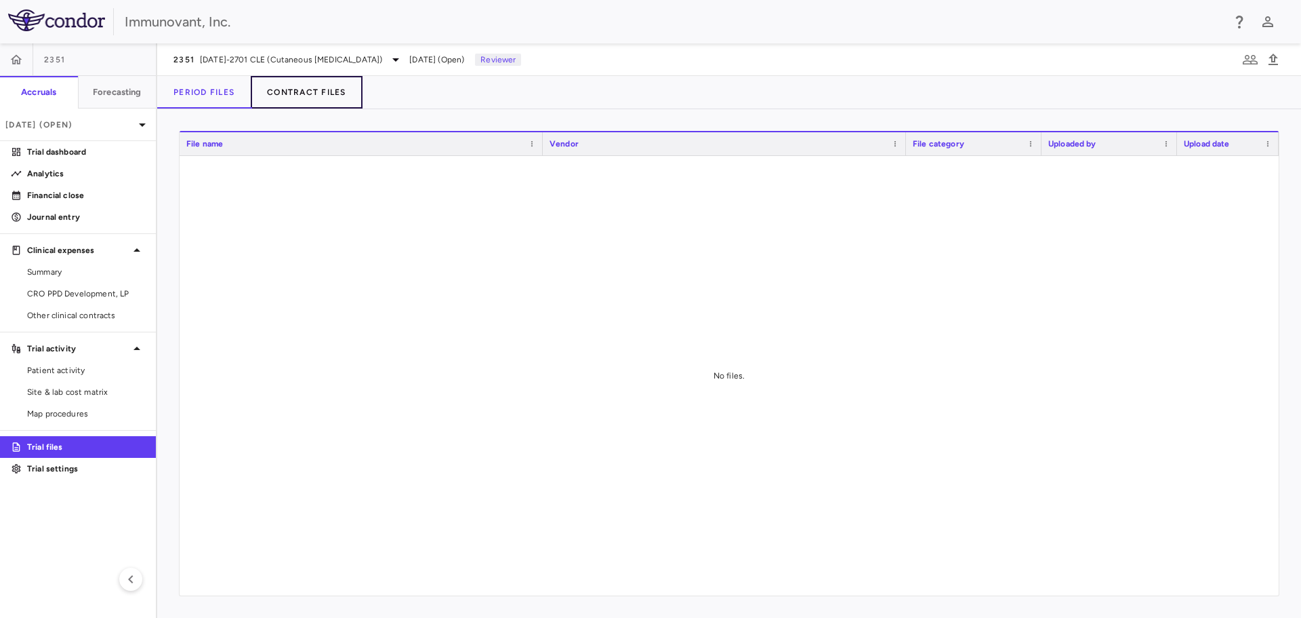
click at [316, 87] on button "Contract Files" at bounding box center [307, 92] width 112 height 33
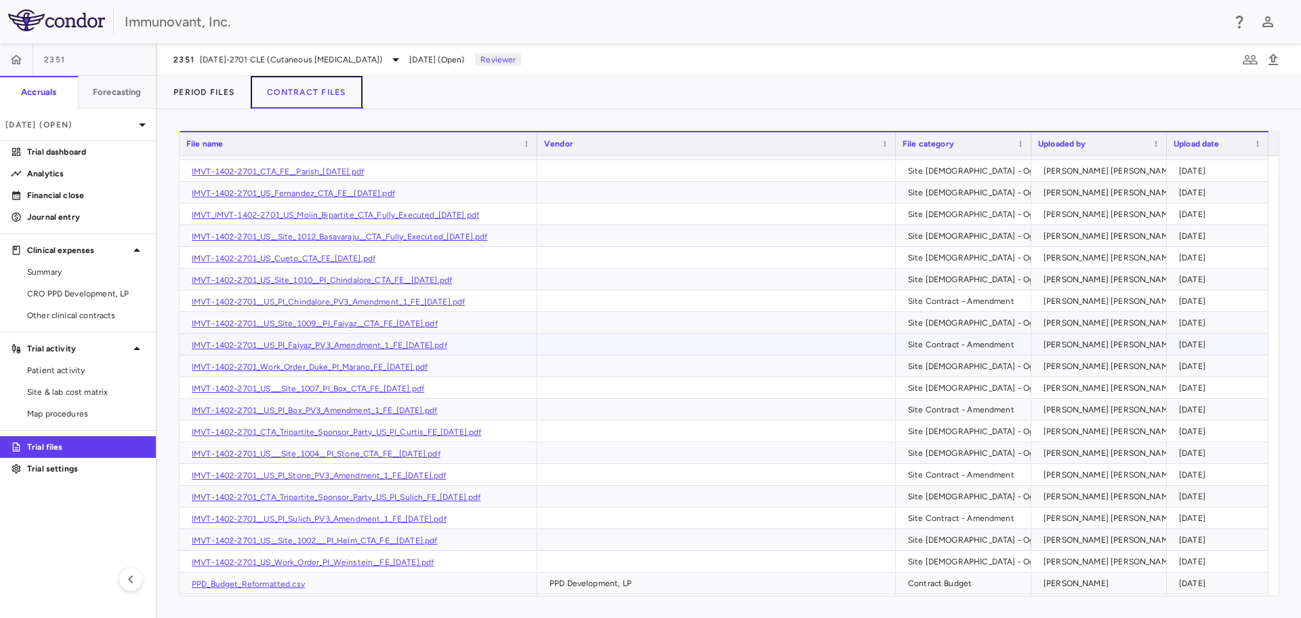
scroll to position [2120, 0]
